Goal: Task Accomplishment & Management: Complete application form

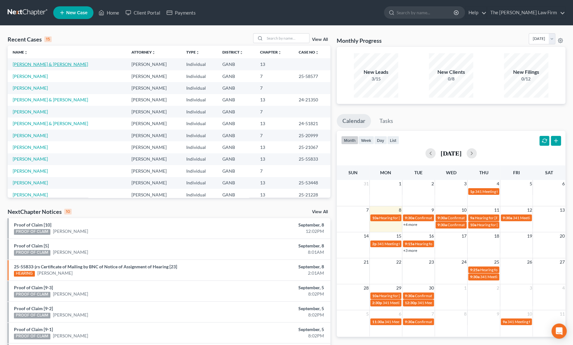
click at [27, 63] on link "[PERSON_NAME] & [PERSON_NAME]" at bounding box center [50, 63] width 75 height 5
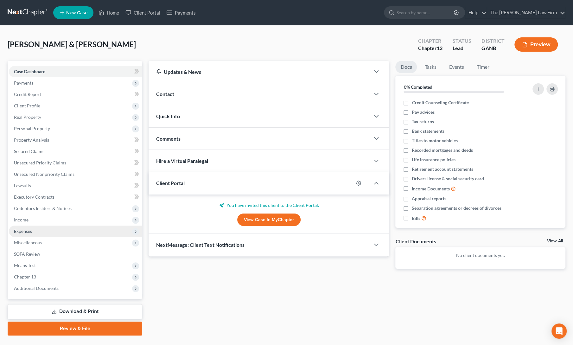
click at [22, 230] on span "Expenses" at bounding box center [23, 230] width 18 height 5
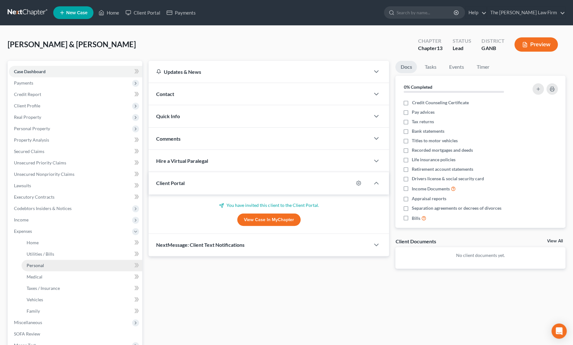
click at [34, 266] on span "Personal" at bounding box center [35, 265] width 17 height 5
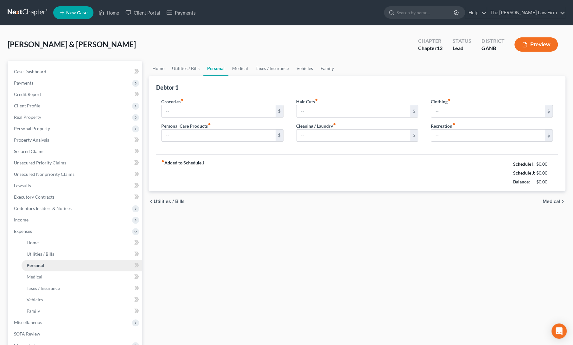
type input "650.00"
type input "75.00"
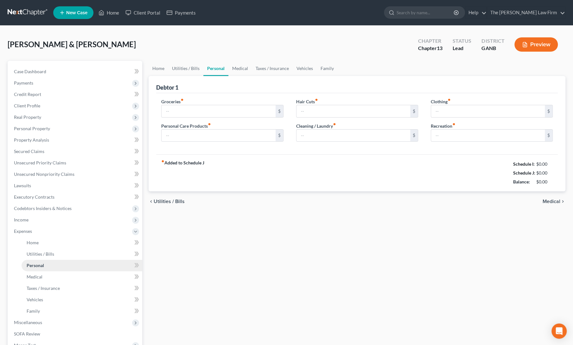
type input "0.00"
type input "50"
click at [472, 110] on input "75.00" at bounding box center [488, 111] width 114 height 12
type input "50"
click at [445, 218] on div "Home Utilities / Bills Personal Medical Taxes / Insurance Vehicles Family Debto…" at bounding box center [356, 238] width 423 height 354
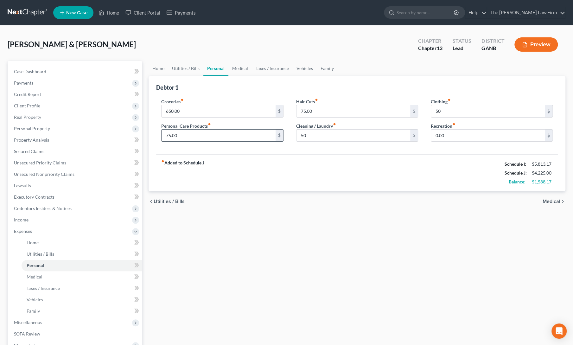
click at [198, 133] on input "75.00" at bounding box center [219, 136] width 114 height 12
type input "5"
type input "63"
click at [246, 173] on div "fiber_manual_record Added to Schedule J Schedule I: $5,813.17 Schedule J: $4,21…" at bounding box center [357, 172] width 402 height 37
click at [300, 68] on link "Vehicles" at bounding box center [305, 68] width 24 height 15
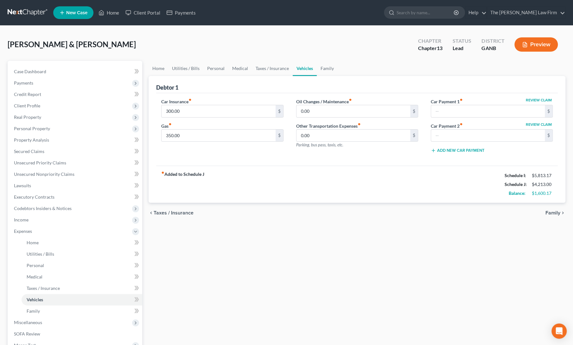
click at [246, 195] on div "fiber_manual_record Added to Schedule J Schedule I: $5,813.17 Schedule J: $4,21…" at bounding box center [357, 184] width 402 height 37
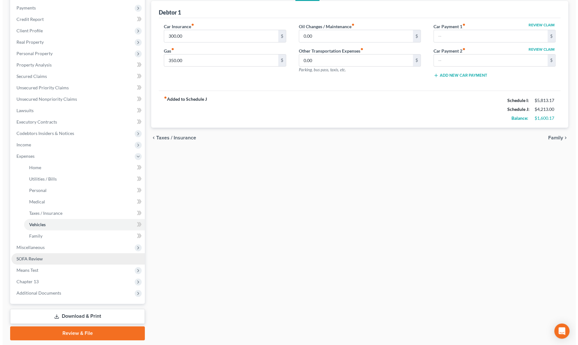
scroll to position [75, 0]
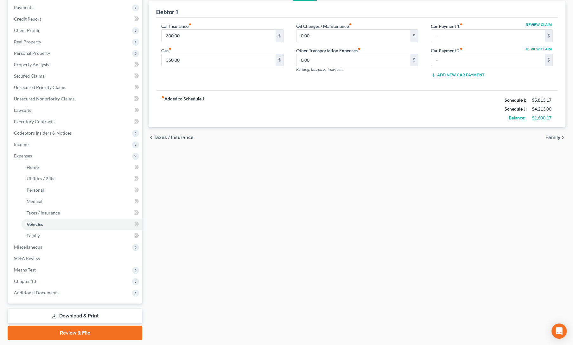
click at [43, 313] on link "Download & Print" at bounding box center [75, 315] width 135 height 15
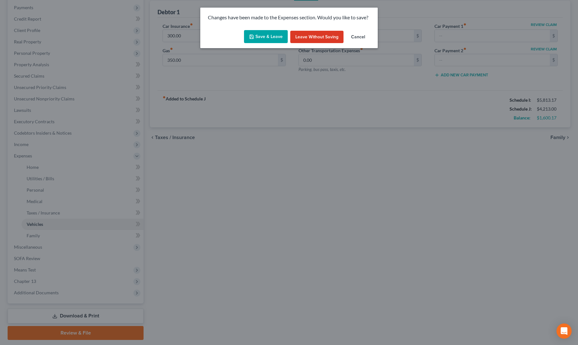
click at [262, 35] on button "Save & Leave" at bounding box center [266, 36] width 44 height 13
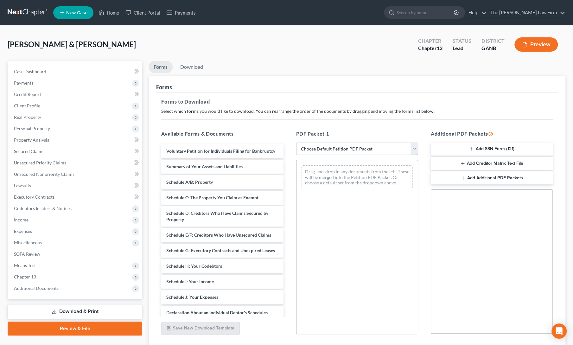
click at [348, 146] on select "Choose Default Petition PDF Packet Complete Bankruptcy Petition (all forms and …" at bounding box center [357, 149] width 122 height 13
select select "0"
click at [298, 143] on select "Choose Default Petition PDF Packet Complete Bankruptcy Petition (all forms and …" at bounding box center [357, 149] width 122 height 13
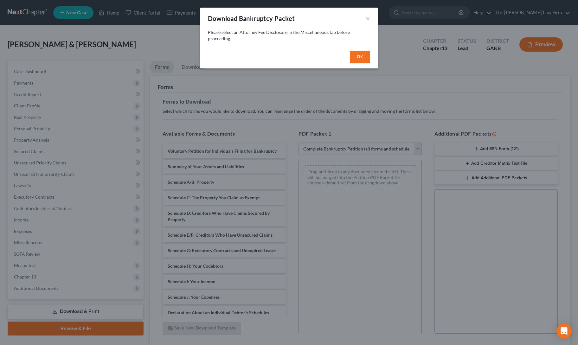
click at [356, 55] on button "OK" at bounding box center [360, 57] width 20 height 13
select select
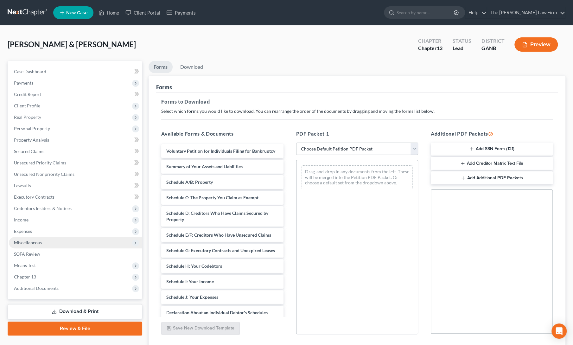
click at [20, 246] on span "Miscellaneous" at bounding box center [75, 242] width 133 height 11
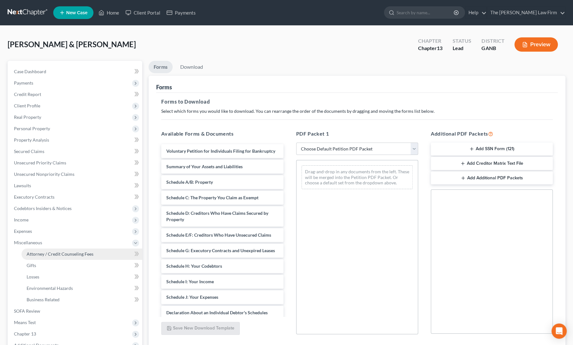
click at [29, 254] on span "Attorney / Credit Counseling Fees" at bounding box center [60, 253] width 67 height 5
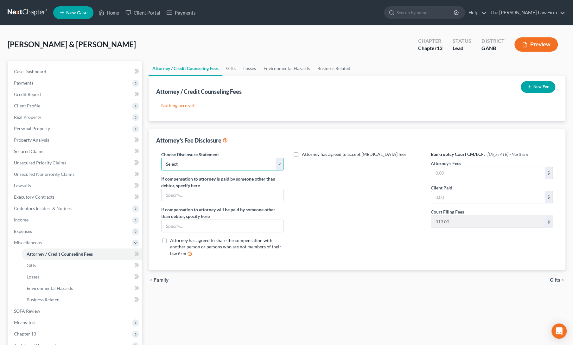
click at [223, 161] on select "Select comp statement" at bounding box center [222, 164] width 122 height 13
select select "0"
click at [161, 158] on select "Select comp statement" at bounding box center [222, 164] width 122 height 13
click at [340, 185] on div "Attorney has agreed to accept [MEDICAL_DATA] fees" at bounding box center [357, 206] width 135 height 111
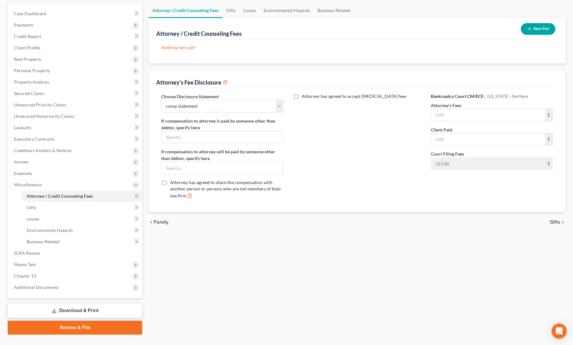
scroll to position [71, 0]
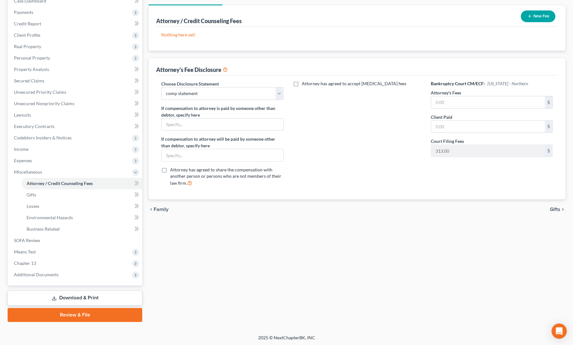
click at [53, 296] on icon at bounding box center [54, 297] width 5 height 5
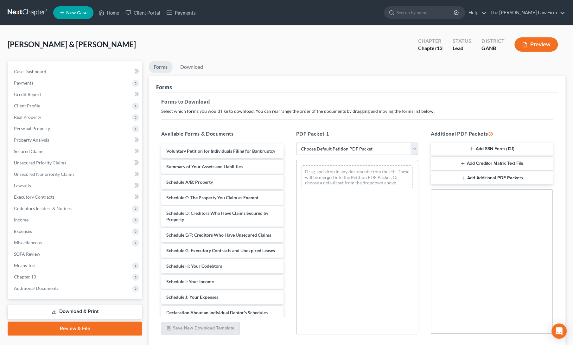
click at [343, 149] on select "Choose Default Petition PDF Packet Complete Bankruptcy Petition (all forms and …" at bounding box center [357, 149] width 122 height 13
select select "0"
click at [296, 143] on select "Choose Default Petition PDF Packet Complete Bankruptcy Petition (all forms and …" at bounding box center [357, 149] width 122 height 13
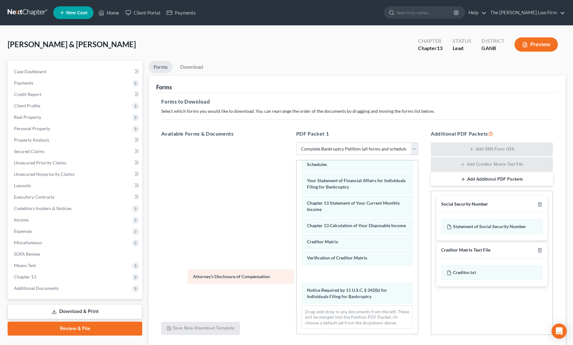
scroll to position [187, 0]
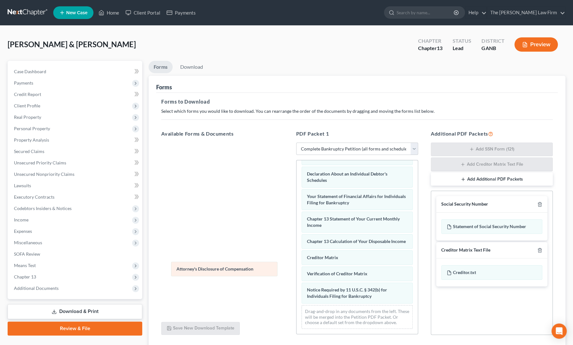
drag, startPoint x: 351, startPoint y: 294, endPoint x: 220, endPoint y: 267, distance: 133.2
click at [296, 267] on div "Attorney's Disclosure of Compensation Voluntary Petition for Individuals Filing…" at bounding box center [356, 154] width 121 height 359
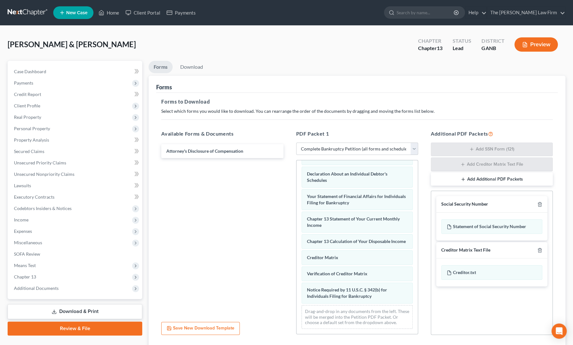
scroll to position [46, 0]
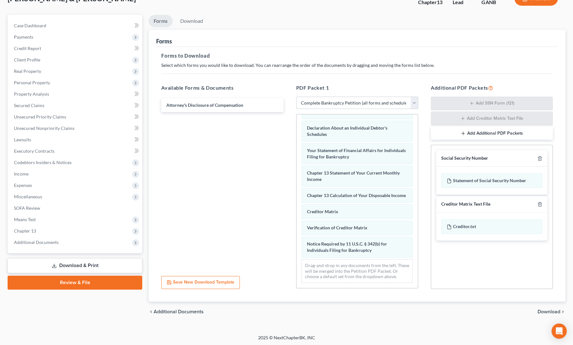
click at [546, 311] on span "Download" at bounding box center [548, 311] width 23 height 5
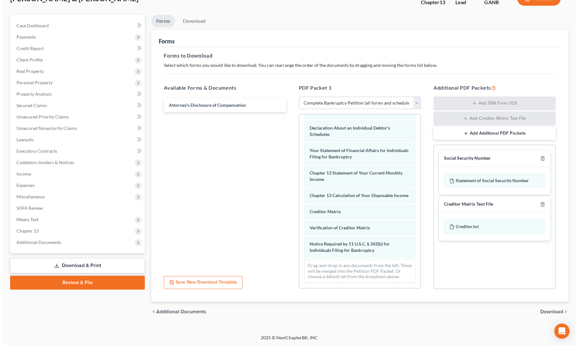
scroll to position [14, 0]
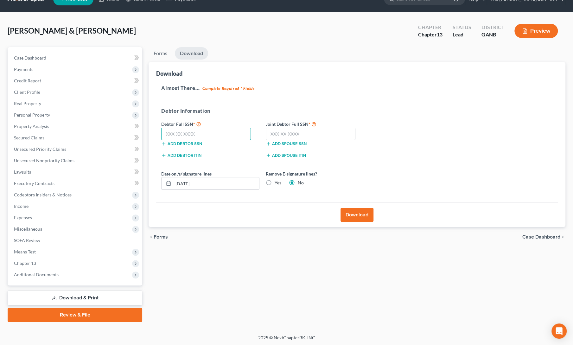
click at [206, 134] on input "text" at bounding box center [206, 134] width 90 height 13
type input "256-29-0953"
click at [324, 133] on input "text" at bounding box center [311, 134] width 90 height 13
type input "253-23-1421"
click at [295, 273] on div "Forms Download Forms Forms to Download Select which forms you would like to dow…" at bounding box center [356, 184] width 423 height 275
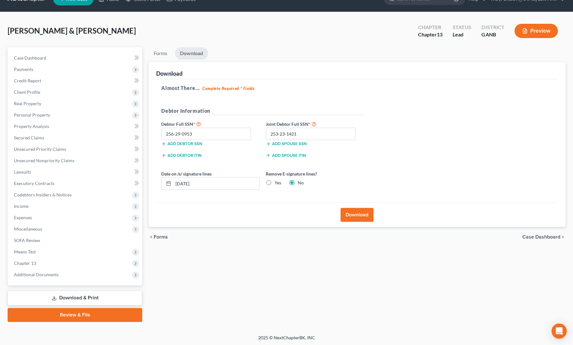
click at [361, 214] on button "Download" at bounding box center [356, 215] width 33 height 14
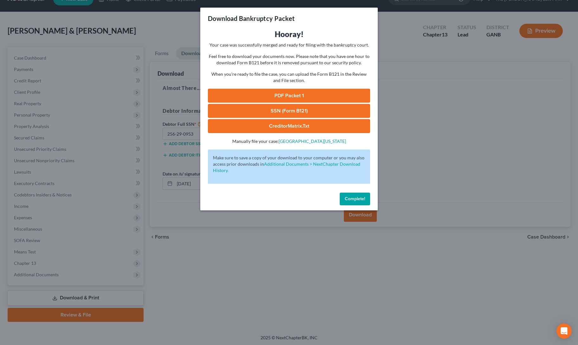
click at [286, 97] on link "PDF Packet 1" at bounding box center [289, 96] width 162 height 14
click at [274, 107] on link "SSN (Form B121)" at bounding box center [289, 111] width 162 height 14
